Goal: Information Seeking & Learning: Learn about a topic

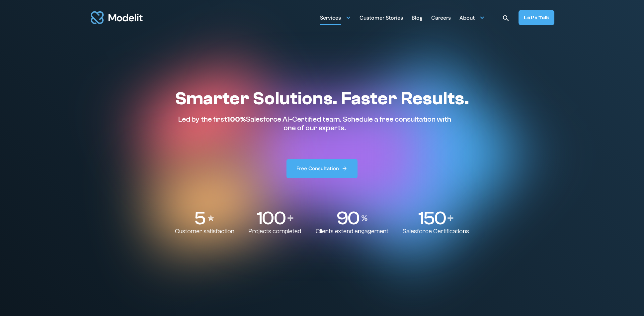
click at [338, 21] on div "Services" at bounding box center [330, 18] width 21 height 13
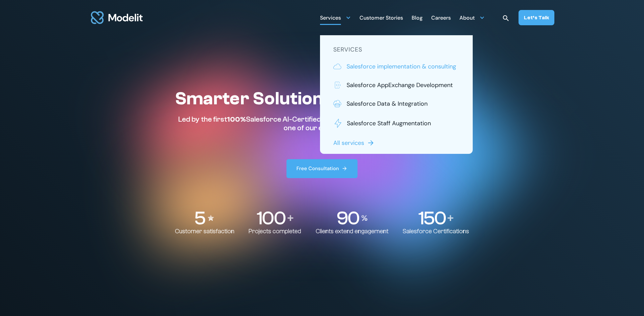
click at [365, 67] on p "Salesforce implementation & consulting" at bounding box center [402, 66] width 110 height 9
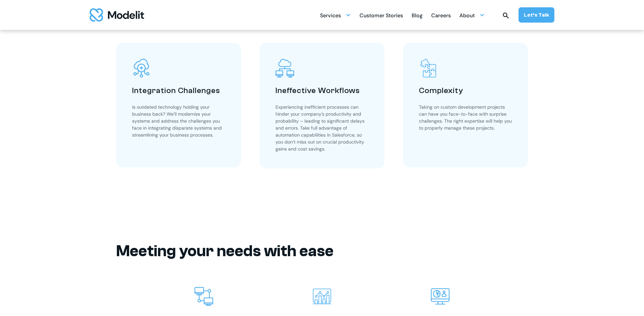
scroll to position [1154, 0]
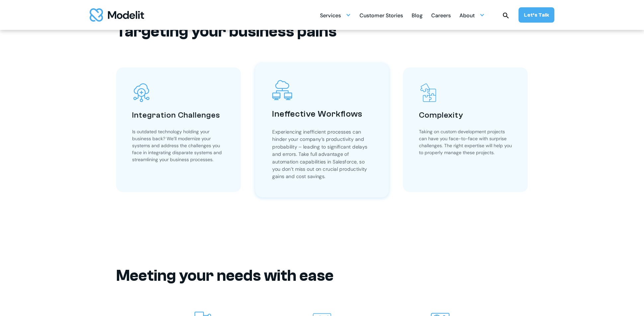
click at [284, 147] on p "Experiencing inefficient processes can hinder your company’s productivity and p…" at bounding box center [322, 154] width 100 height 52
click at [286, 146] on p "Experiencing inefficient processes can hinder your company’s productivity and p…" at bounding box center [322, 154] width 100 height 52
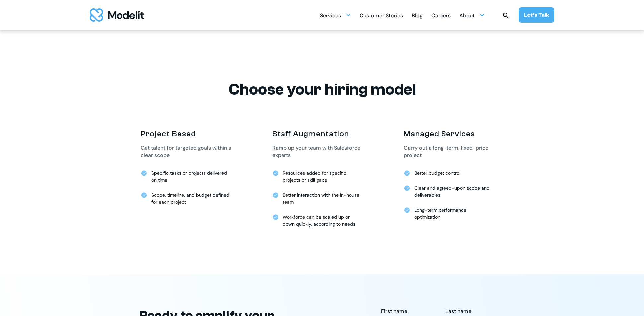
scroll to position [1578, 0]
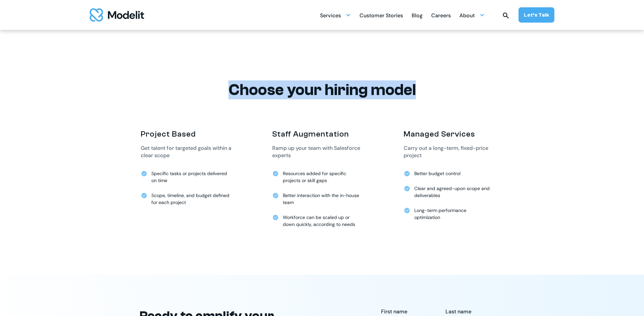
drag, startPoint x: 233, startPoint y: 88, endPoint x: 449, endPoint y: 87, distance: 216.1
click at [449, 87] on h2 "Choose your hiring model" at bounding box center [322, 89] width 412 height 19
click at [344, 16] on div "Services" at bounding box center [335, 15] width 31 height 13
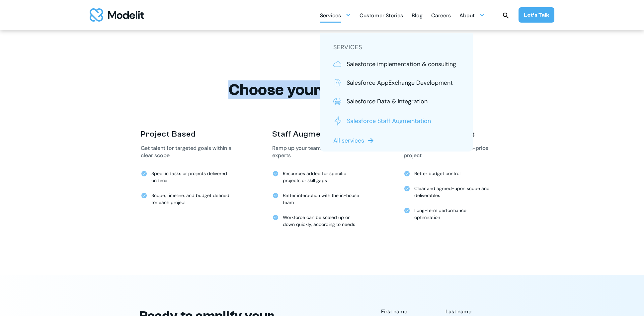
click at [357, 122] on p "Salesforce Staff Augmentation" at bounding box center [389, 121] width 84 height 9
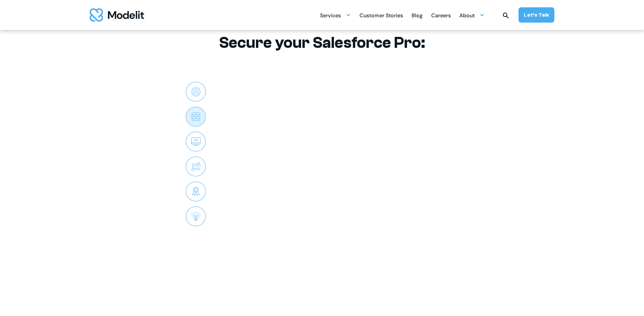
scroll to position [1561, 0]
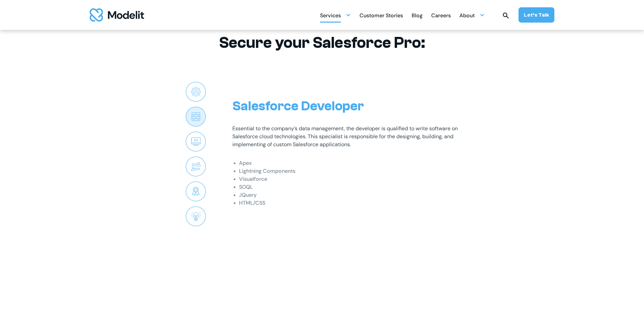
click at [327, 13] on div "Services" at bounding box center [330, 16] width 21 height 13
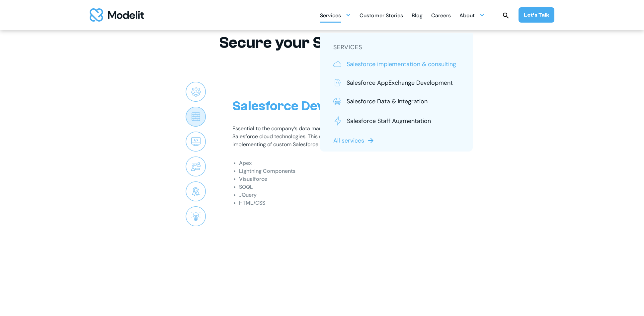
click at [370, 61] on p "Salesforce implementation & consulting" at bounding box center [402, 64] width 110 height 9
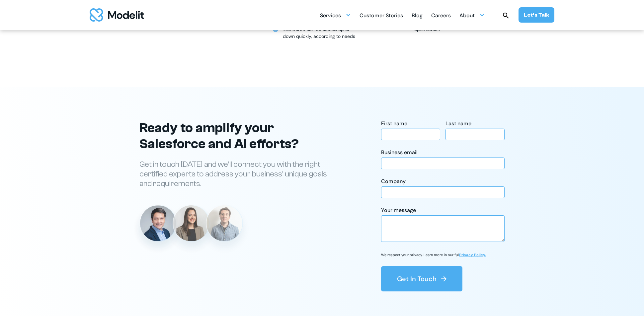
scroll to position [1579, 0]
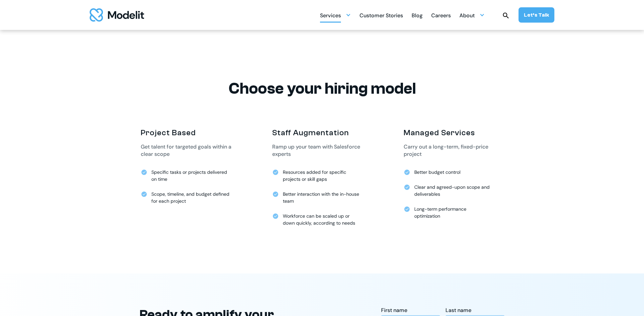
click at [339, 19] on div "Services" at bounding box center [330, 16] width 21 height 13
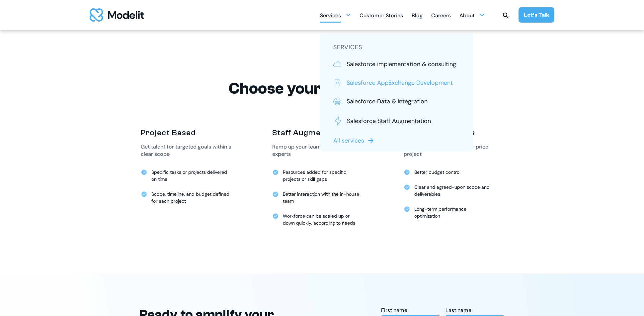
click at [367, 83] on p "Salesforce AppExchange Development" at bounding box center [400, 82] width 106 height 9
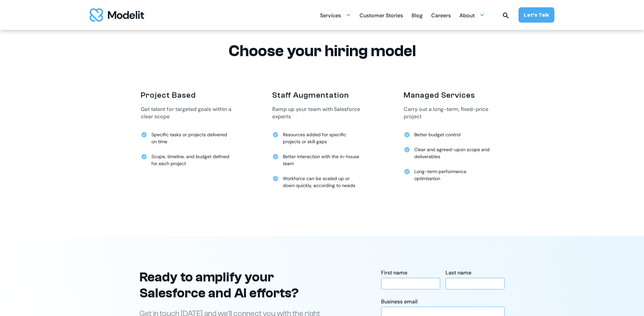
scroll to position [1605, 0]
click at [483, 14] on div at bounding box center [481, 14] width 5 height 5
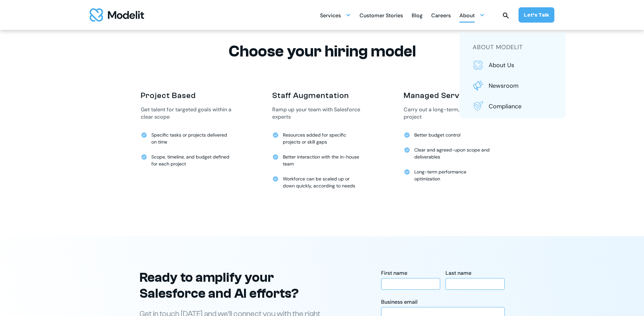
click at [440, 17] on div "Careers" at bounding box center [441, 16] width 20 height 13
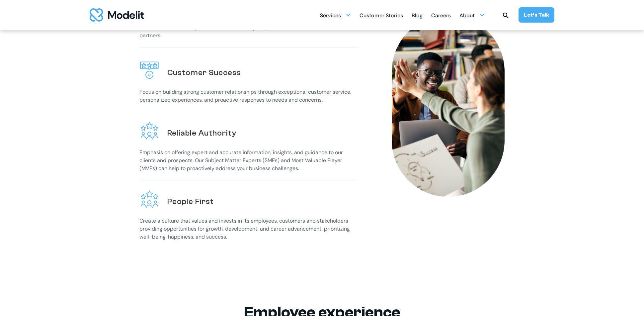
scroll to position [270, 0]
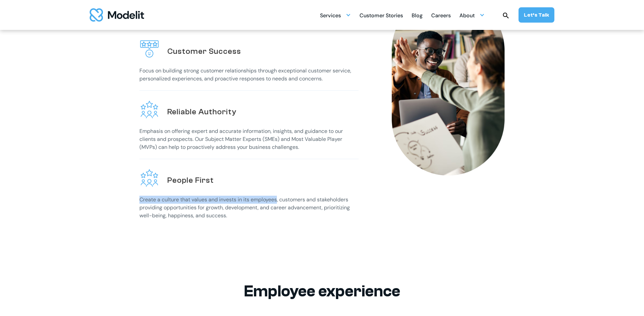
drag, startPoint x: 138, startPoint y: 197, endPoint x: 276, endPoint y: 197, distance: 138.1
click at [276, 197] on div "Trust [PERSON_NAME] long-term relationships with stakeholders by providing exce…" at bounding box center [322, 87] width 412 height 322
drag, startPoint x: 281, startPoint y: 195, endPoint x: 352, endPoint y: 196, distance: 70.4
click at [352, 196] on p "Create a culture that values and invests in its employees, customers and stakeh…" at bounding box center [248, 208] width 219 height 24
click at [349, 196] on p "Create a culture that values and invests in its employees, customers and stakeh…" at bounding box center [248, 208] width 219 height 24
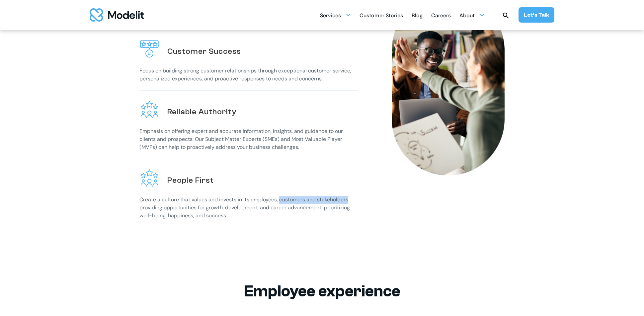
drag, startPoint x: 280, startPoint y: 197, endPoint x: 349, endPoint y: 199, distance: 69.1
click at [349, 199] on p "Create a culture that values and invests in its employees, customers and stakeh…" at bounding box center [248, 208] width 219 height 24
click at [307, 156] on div "Trust Foster long-term relationships with stakeholders by providing exceptional…" at bounding box center [248, 92] width 219 height 282
click at [537, 12] on div "Let’s Talk" at bounding box center [536, 14] width 25 height 7
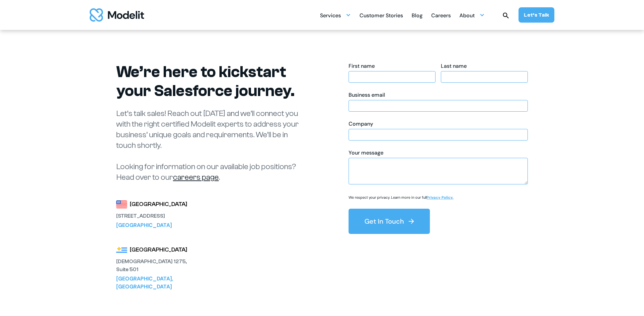
click at [123, 18] on img "home" at bounding box center [117, 14] width 54 height 13
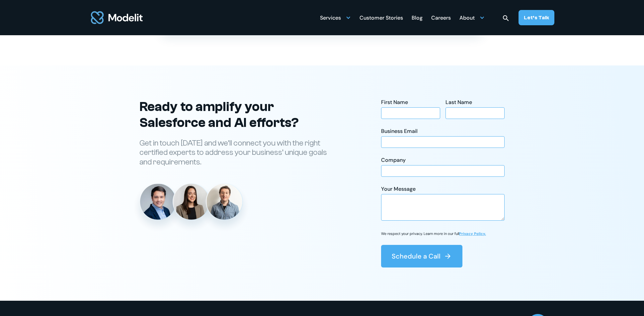
scroll to position [2386, 0]
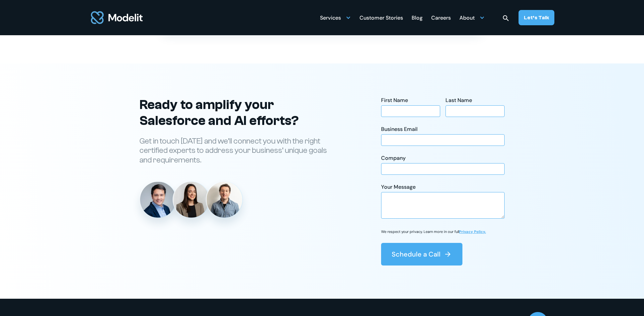
click at [261, 160] on p "Get in touch today and we’ll connect you with the right certified experts to ad…" at bounding box center [237, 150] width 196 height 29
click at [261, 160] on p "Get in touch [DATE] and we’ll connect you with the right certified experts to a…" at bounding box center [237, 150] width 196 height 29
drag, startPoint x: 297, startPoint y: 179, endPoint x: 395, endPoint y: 94, distance: 129.2
click at [297, 179] on div "Ready to amplify your Salesforce and AI efforts? Get in touch today and we’ll c…" at bounding box center [237, 157] width 196 height 121
click at [338, 21] on div "Services" at bounding box center [330, 18] width 21 height 13
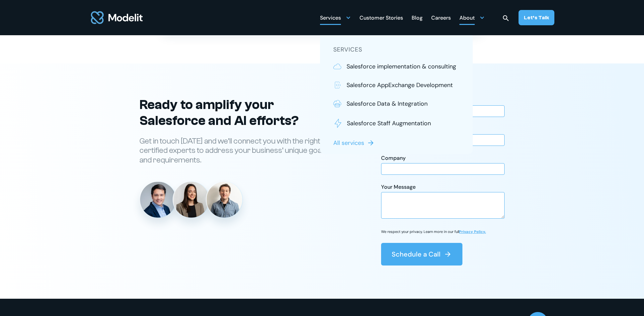
click at [475, 16] on div "About" at bounding box center [466, 18] width 15 height 13
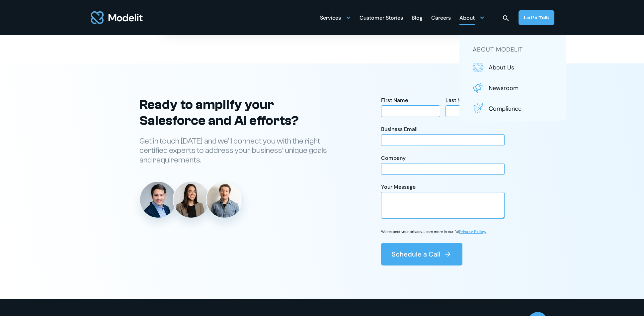
click at [443, 16] on div "Careers" at bounding box center [441, 18] width 20 height 13
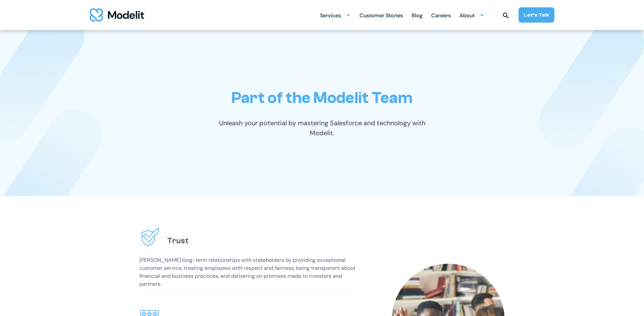
click at [395, 15] on div "Customer Stories" at bounding box center [380, 16] width 43 height 13
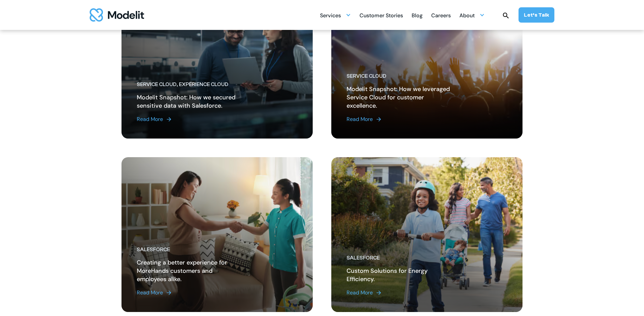
scroll to position [697, 0]
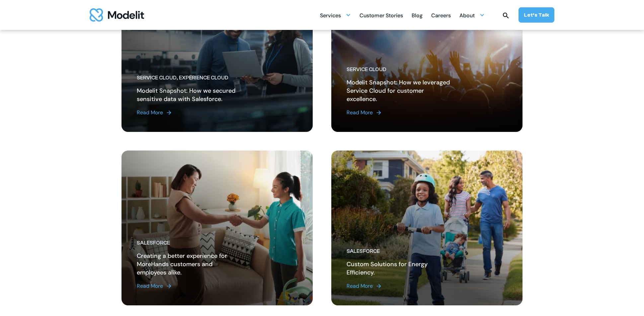
click at [162, 285] on div "Read More" at bounding box center [150, 286] width 26 height 8
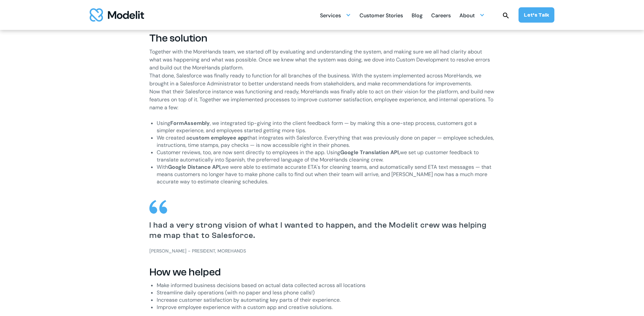
scroll to position [598, 0]
drag, startPoint x: 226, startPoint y: 168, endPoint x: 368, endPoint y: 168, distance: 142.1
click at [368, 168] on li "With Google Distance API, we were able to estimate accurate ETA's for cleaning …" at bounding box center [326, 175] width 338 height 22
click at [321, 168] on li "With Google Distance API, we were able to estimate accurate ETA's for cleaning …" at bounding box center [326, 175] width 338 height 22
drag, startPoint x: 323, startPoint y: 168, endPoint x: 319, endPoint y: 168, distance: 3.7
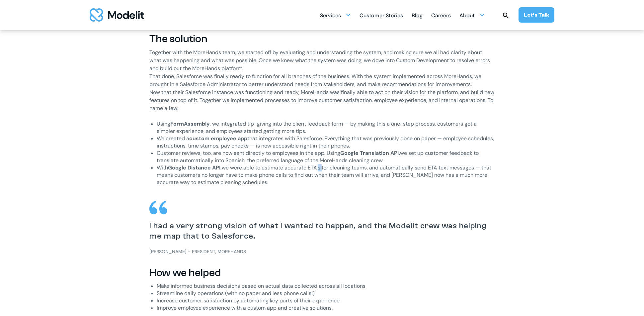
click at [319, 168] on li "With Google Distance API, we were able to estimate accurate ETA's for cleaning …" at bounding box center [326, 175] width 338 height 22
